Goal: Task Accomplishment & Management: Complete application form

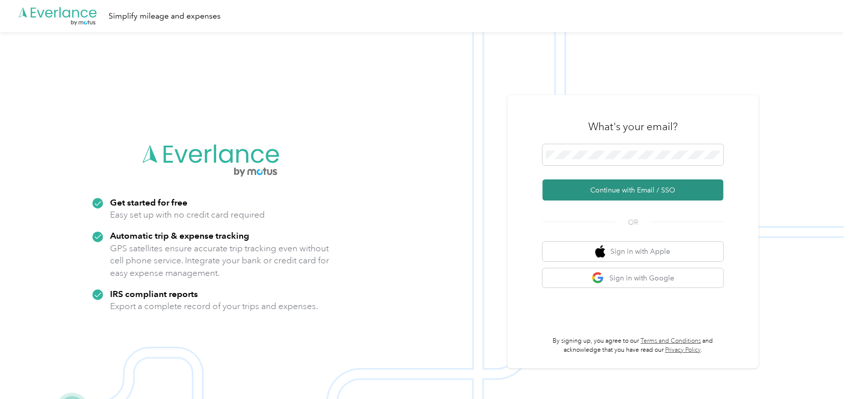
click at [649, 186] on button "Continue with Email / SSO" at bounding box center [632, 189] width 181 height 21
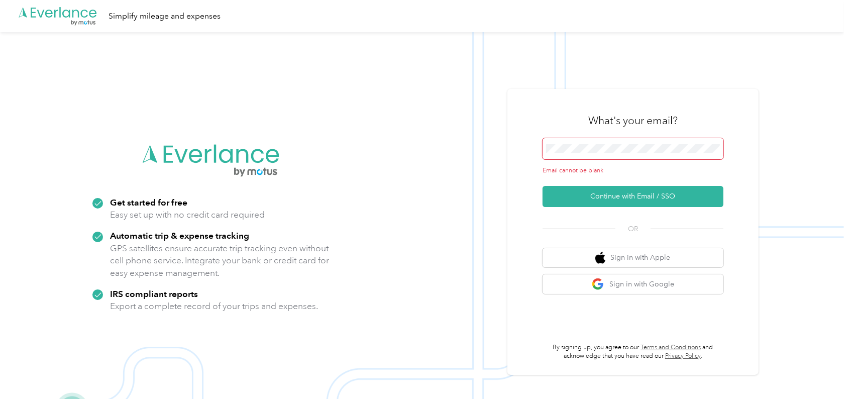
click at [581, 143] on span at bounding box center [632, 148] width 181 height 21
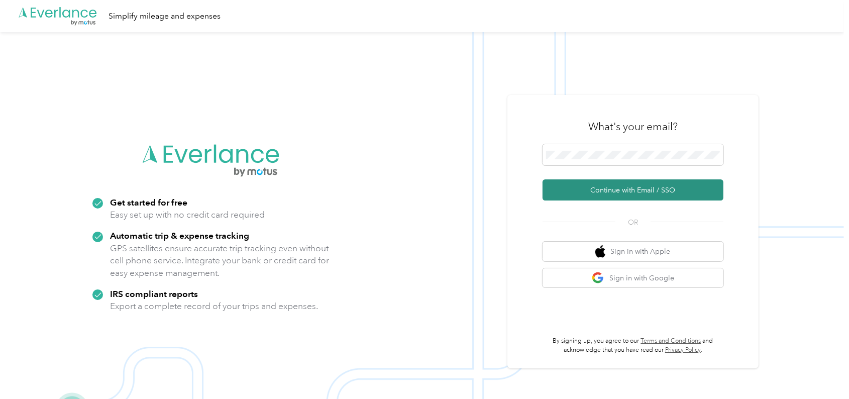
click at [629, 188] on button "Continue with Email / SSO" at bounding box center [632, 189] width 181 height 21
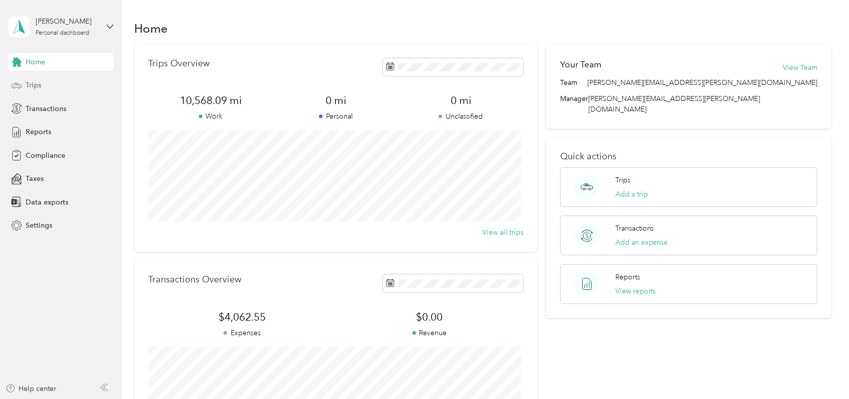
click at [35, 86] on span "Trips" at bounding box center [34, 85] width 16 height 11
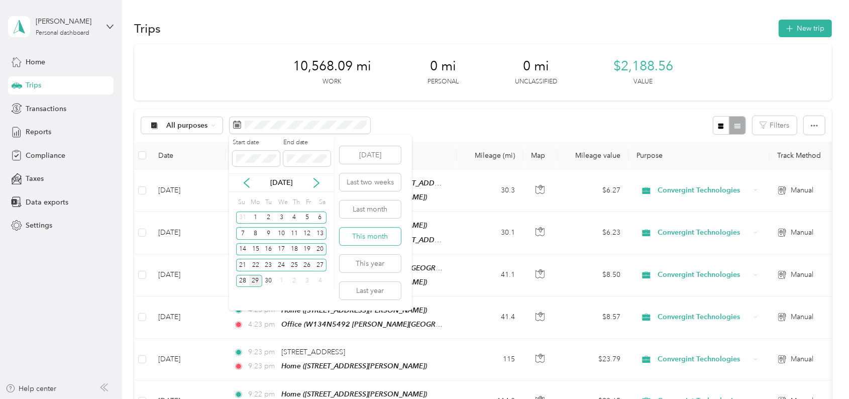
click at [363, 233] on button "This month" at bounding box center [369, 236] width 61 height 18
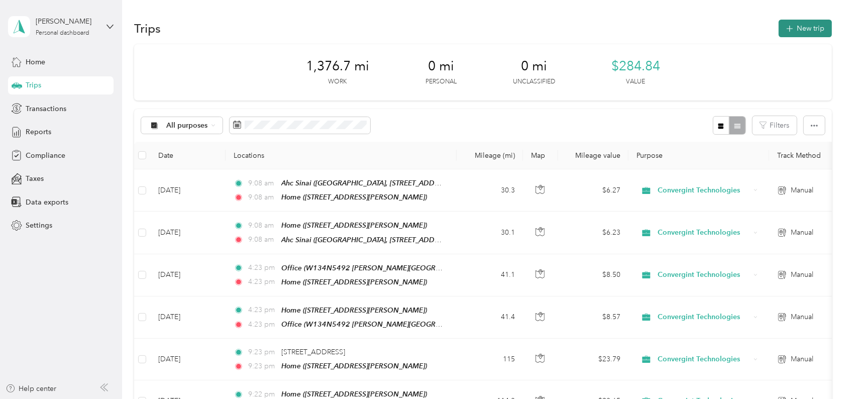
click at [795, 21] on button "New trip" at bounding box center [804, 29] width 53 height 18
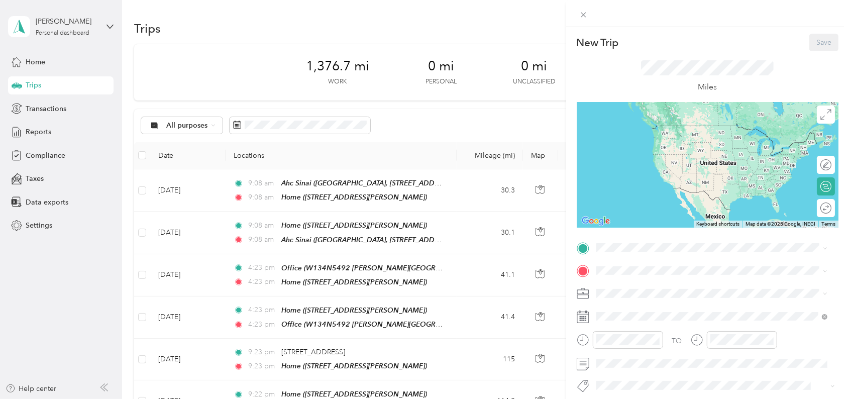
click at [625, 294] on span "1251 Blaine Ave, Racine, WI, United States , 53405, Racine, WI, United States" at bounding box center [675, 298] width 120 height 9
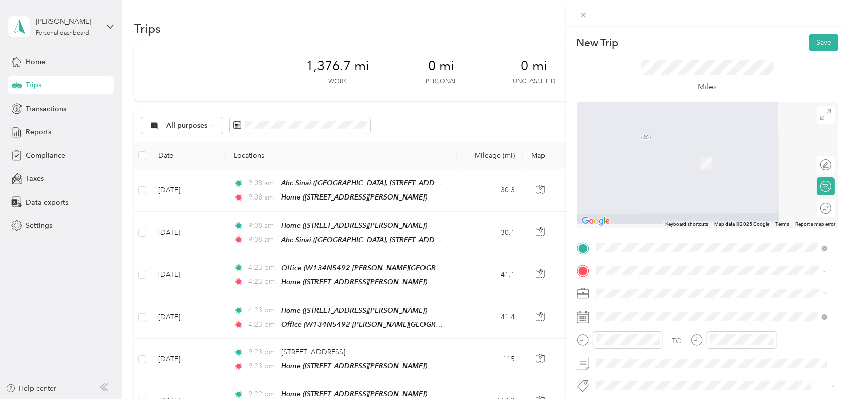
click at [640, 245] on span "W134N5492 Campbell Dr, Menomonee Falls, WI, United States , 53051, Menomonee Fa…" at bounding box center [703, 242] width 177 height 40
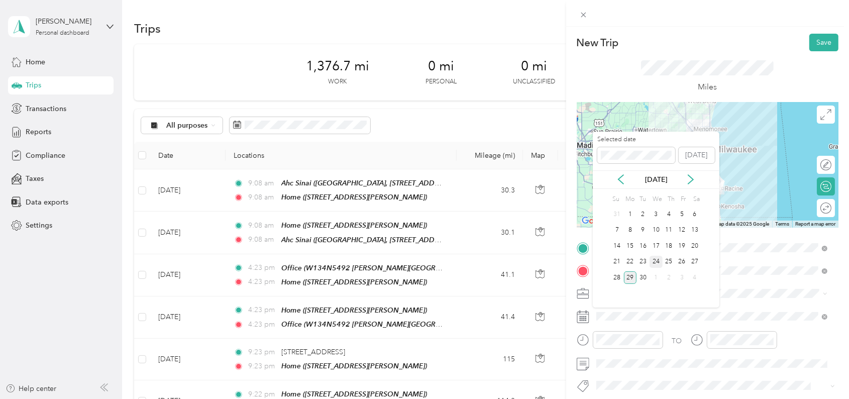
click at [656, 262] on div "24" at bounding box center [655, 262] width 13 height 13
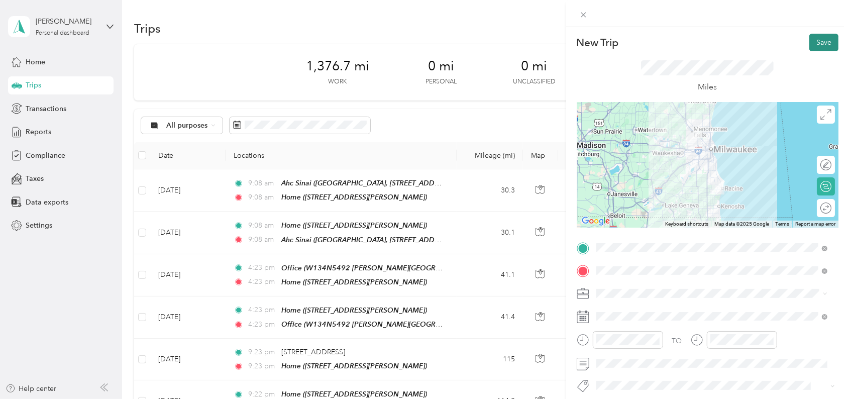
click at [816, 43] on button "Save" at bounding box center [823, 43] width 29 height 18
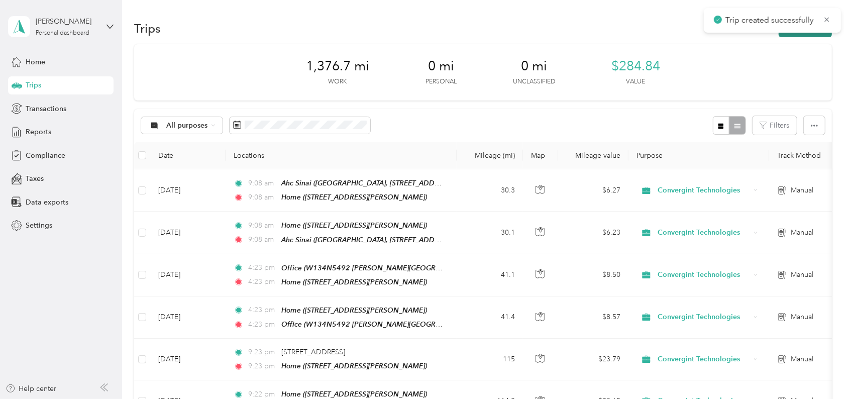
click at [807, 34] on button "New trip" at bounding box center [804, 29] width 53 height 18
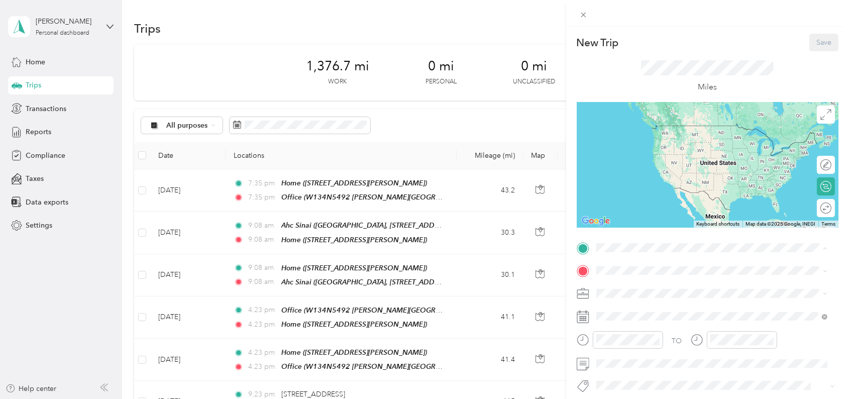
click at [639, 378] on div "Office W134N5492 Campbell Dr, Menomonee Falls, WI, United States , 53051, Menom…" at bounding box center [719, 372] width 209 height 53
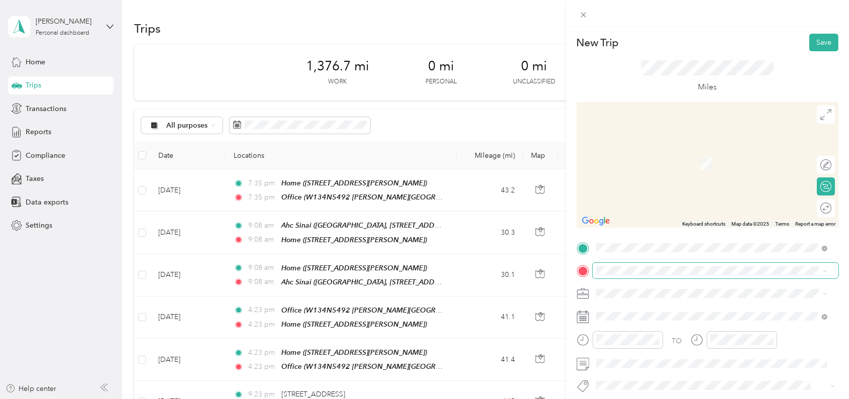
click at [618, 275] on span at bounding box center [716, 271] width 246 height 16
click at [639, 161] on span "1251 Blaine Ave, Racine, WI, United States , 53405, Racine, WI, United States" at bounding box center [675, 163] width 120 height 9
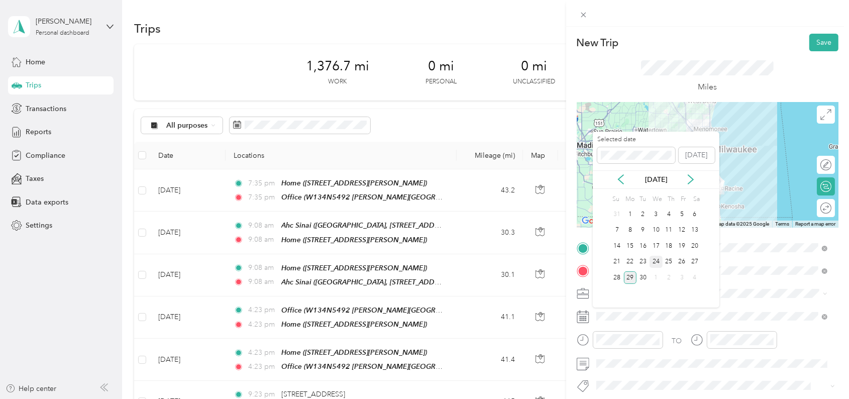
click at [654, 260] on div "24" at bounding box center [655, 262] width 13 height 13
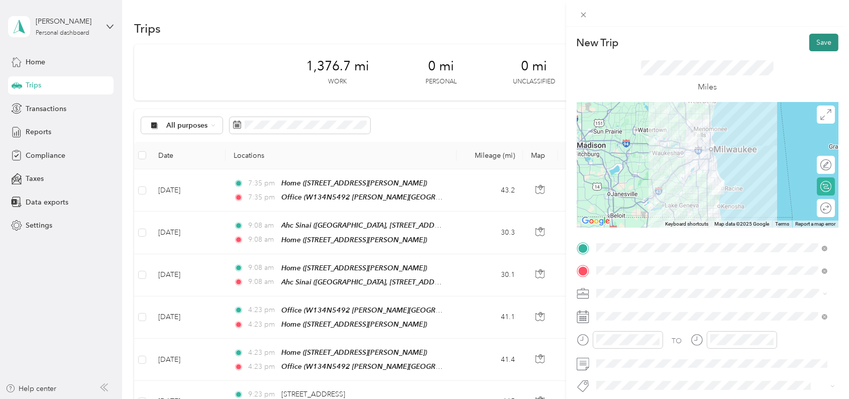
click at [809, 47] on button "Save" at bounding box center [823, 43] width 29 height 18
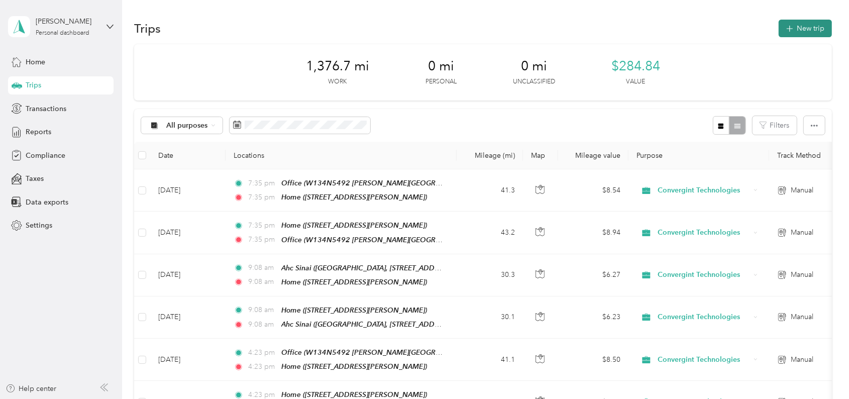
click at [797, 34] on button "New trip" at bounding box center [804, 29] width 53 height 18
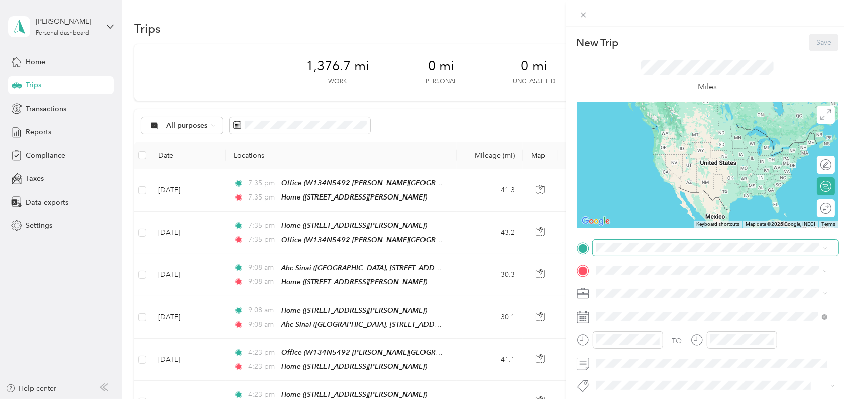
click at [626, 253] on span at bounding box center [716, 248] width 246 height 16
click at [615, 294] on span "1251 Blaine Ave, Racine, WI, United States , 53405, Racine, WI, United States" at bounding box center [675, 295] width 120 height 9
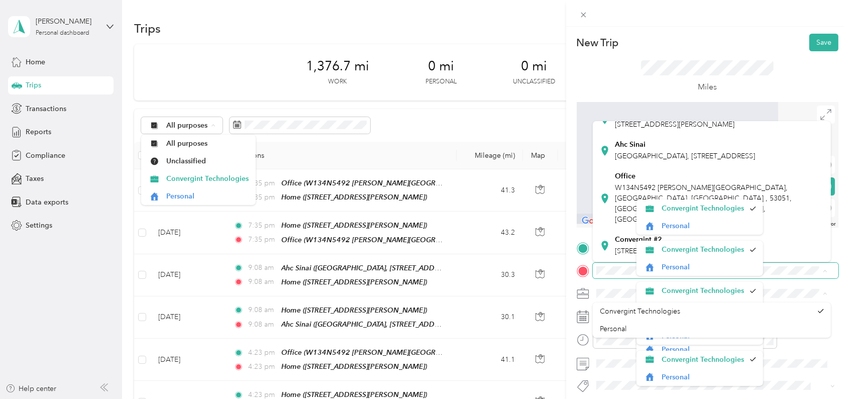
scroll to position [49, 0]
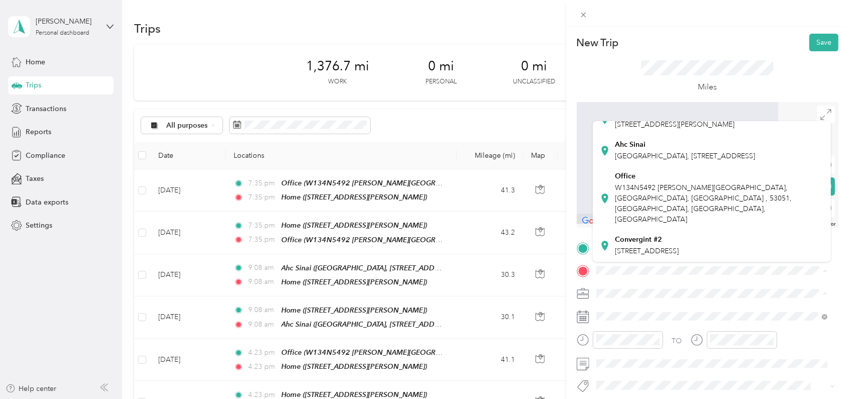
click at [808, 70] on div "Miles" at bounding box center [707, 76] width 262 height 51
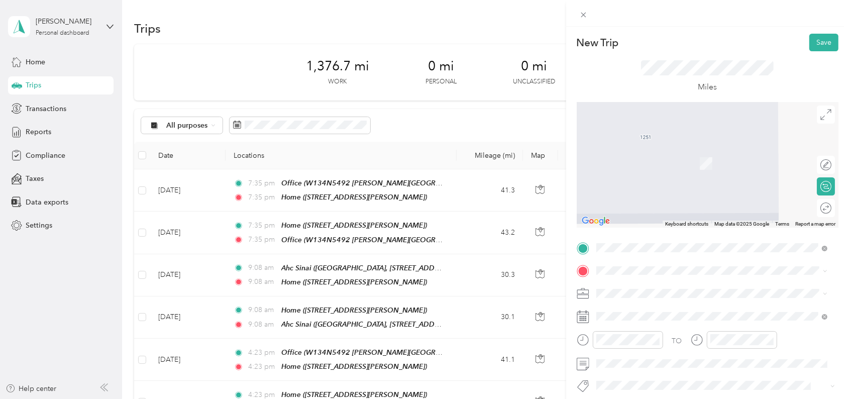
click at [621, 279] on div "TO Add photo" at bounding box center [707, 361] width 262 height 242
click at [621, 275] on span at bounding box center [716, 271] width 246 height 16
click at [655, 304] on span "855 North Westhaven Drive Oshkosh, Wisconsin 54904, United States" at bounding box center [665, 304] width 100 height 9
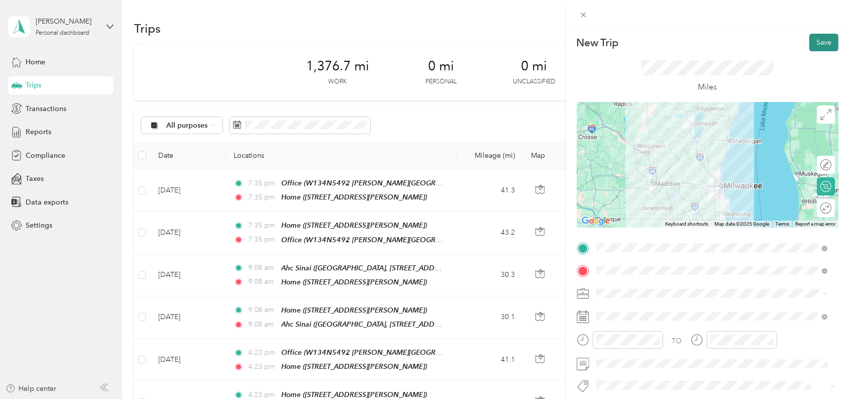
click at [816, 36] on button "Save" at bounding box center [823, 43] width 29 height 18
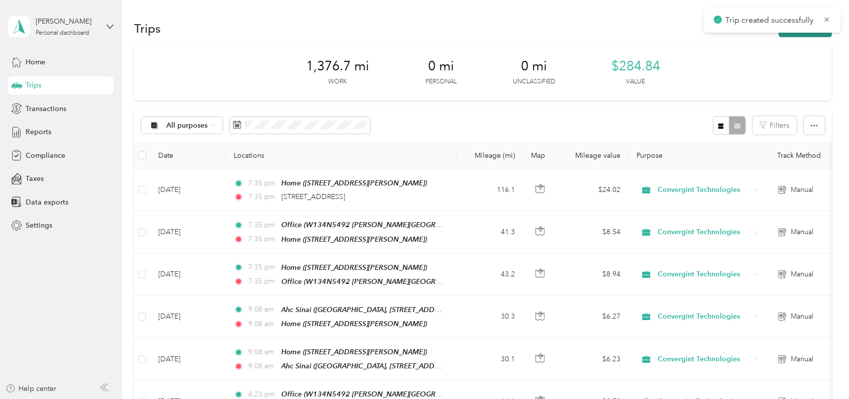
click at [810, 35] on button "New trip" at bounding box center [804, 29] width 53 height 18
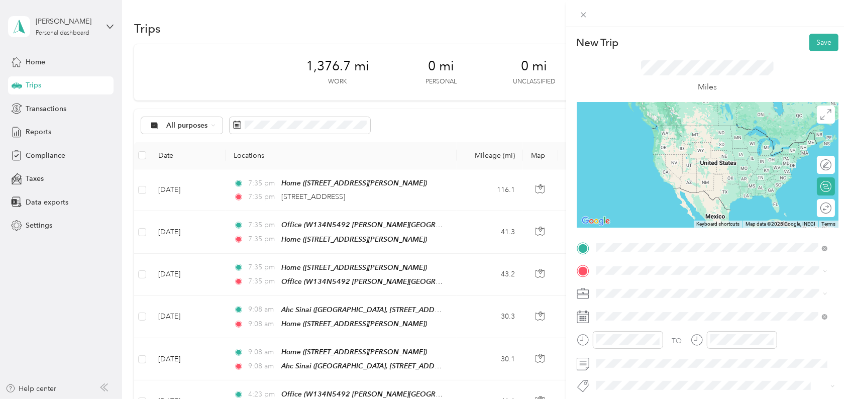
click at [645, 286] on span "855 North Westhaven Drive Oshkosh, Wisconsin 54904, United States" at bounding box center [665, 283] width 100 height 9
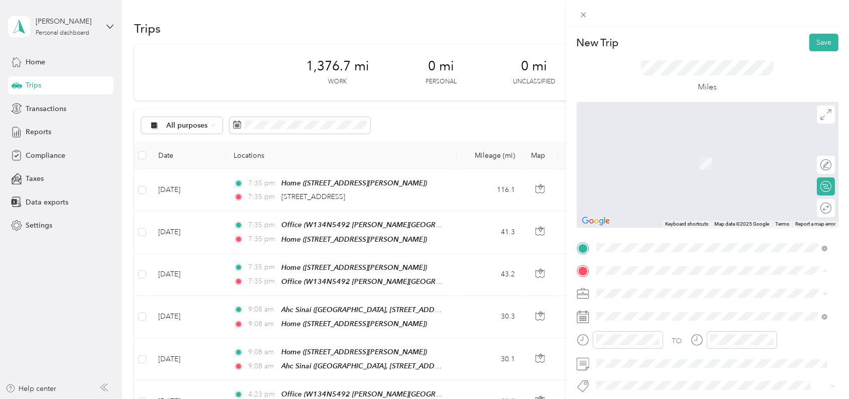
click at [651, 153] on div "Home 1251 Blaine Ave, Racine, WI, United States , 53405, Racine, WI, United Sta…" at bounding box center [675, 157] width 120 height 21
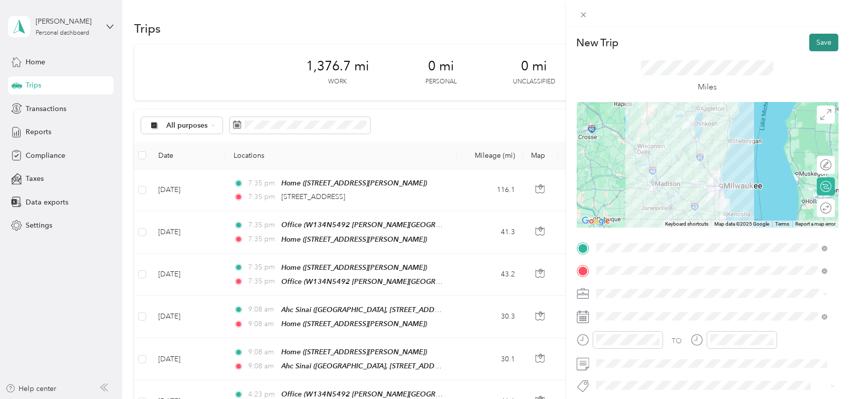
click at [811, 39] on button "Save" at bounding box center [823, 43] width 29 height 18
